Goal: Task Accomplishment & Management: Complete application form

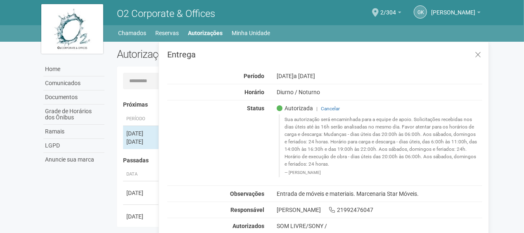
click at [225, 34] on li "Autorizações" at bounding box center [209, 33] width 43 height 12
click at [242, 32] on link "Minha Unidade" at bounding box center [251, 33] width 38 height 12
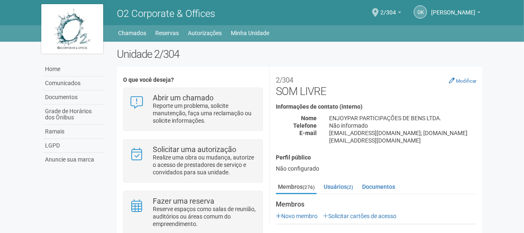
scroll to position [83, 0]
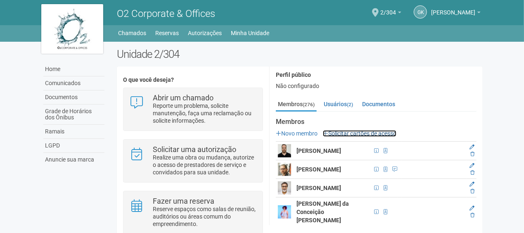
click at [358, 130] on link "Solicitar cartões de acesso" at bounding box center [359, 133] width 73 height 7
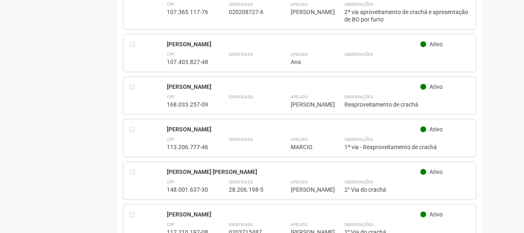
scroll to position [3385, 0]
